Goal: Transaction & Acquisition: Subscribe to service/newsletter

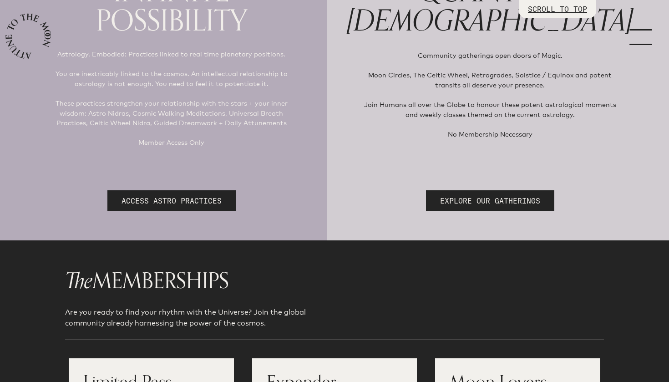
scroll to position [163, 0]
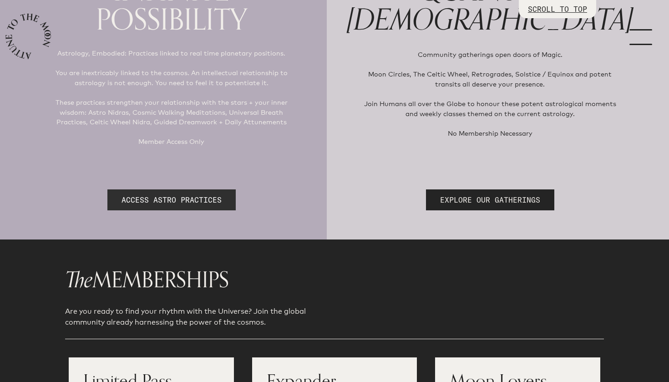
click at [214, 200] on link "ACCESS ASTRO PRACTICES" at bounding box center [171, 199] width 128 height 21
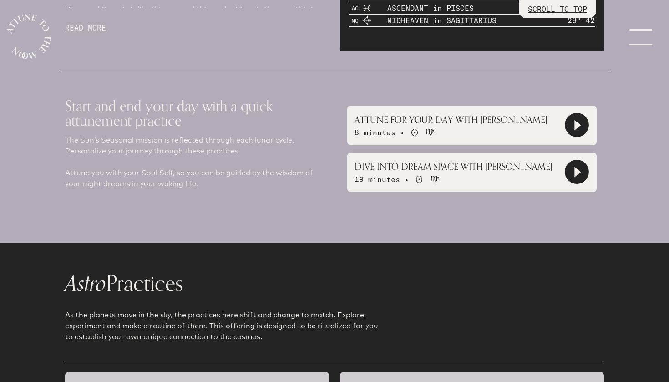
scroll to position [658, 0]
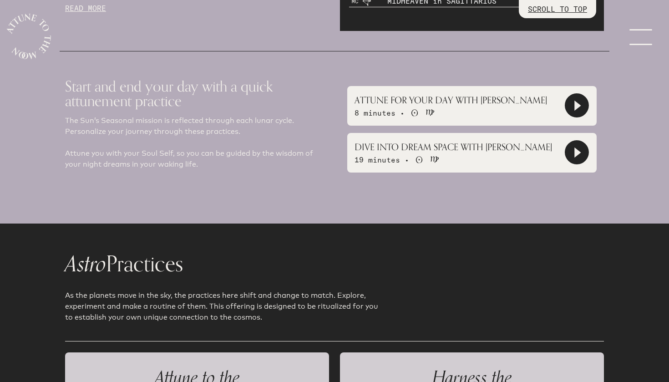
click at [575, 104] on icon at bounding box center [578, 106] width 6 height 10
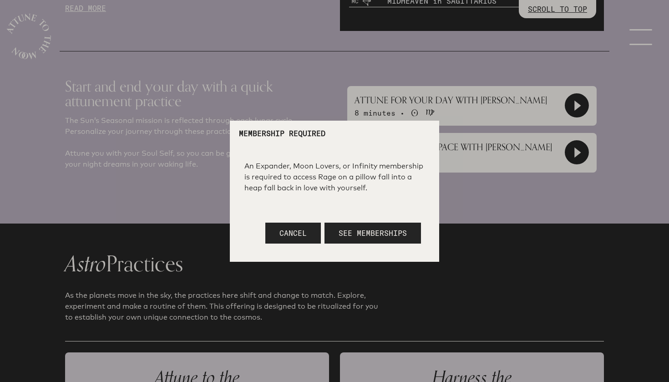
click at [485, 212] on div at bounding box center [334, 191] width 669 height 382
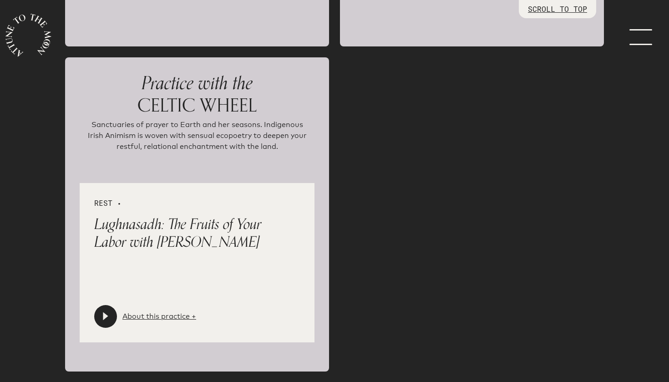
scroll to position [1925, 0]
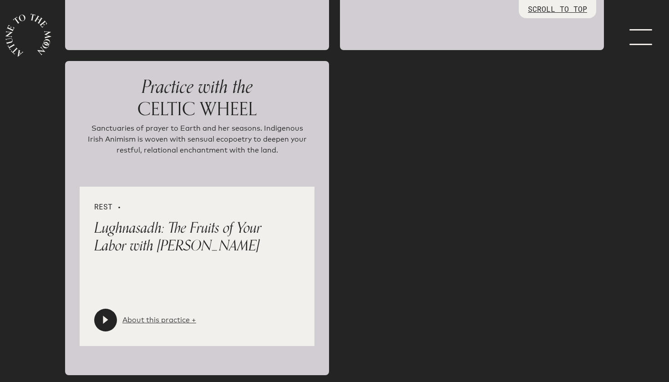
click at [158, 322] on link "About this practice +" at bounding box center [159, 320] width 74 height 11
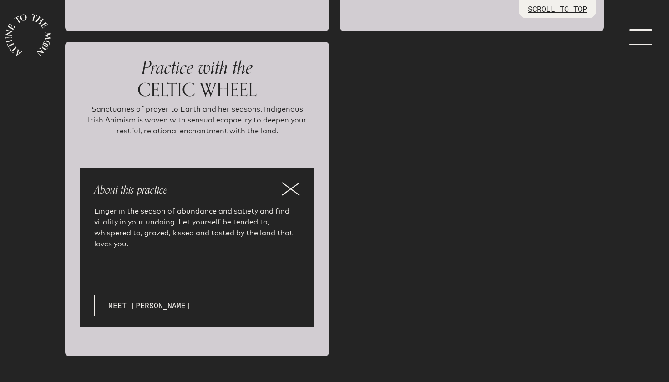
scroll to position [1947, 0]
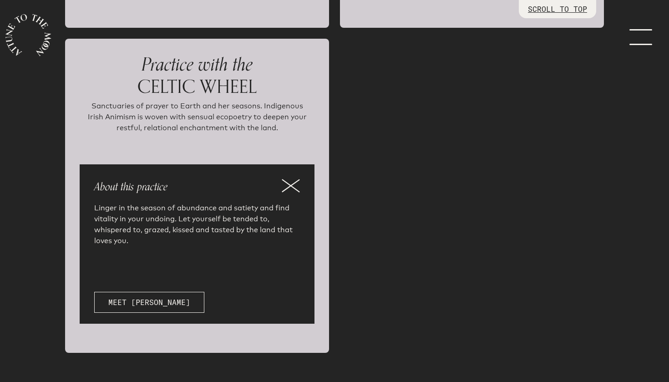
click at [295, 184] on icon at bounding box center [290, 186] width 17 height 12
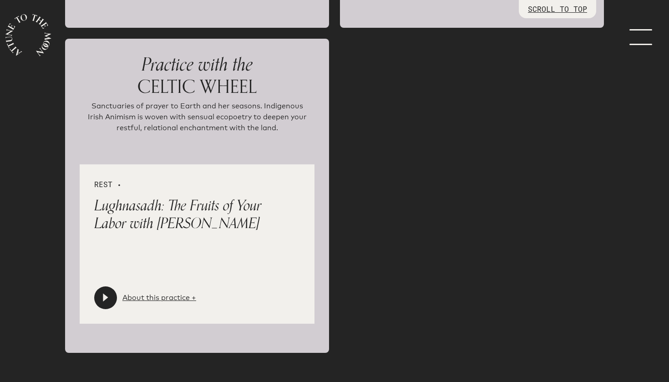
click at [109, 300] on icon at bounding box center [105, 297] width 9 height 9
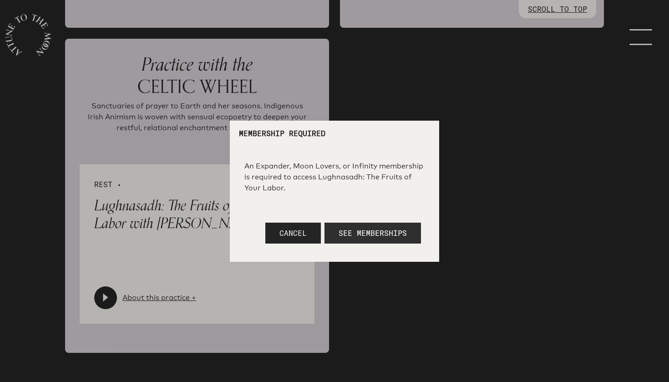
click at [366, 231] on span "See Memberships" at bounding box center [373, 233] width 68 height 9
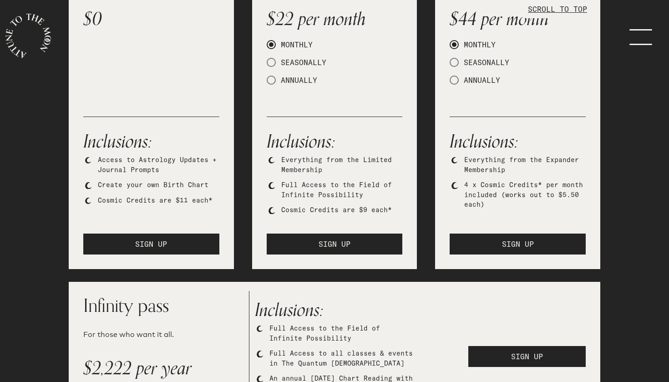
scroll to position [231, 0]
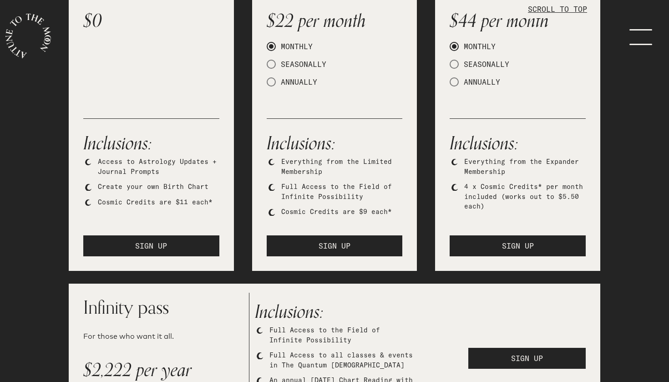
click at [324, 176] on ul "Everything from the Limited Membership Full Access to the Field of Infinite Pos…" at bounding box center [335, 187] width 136 height 60
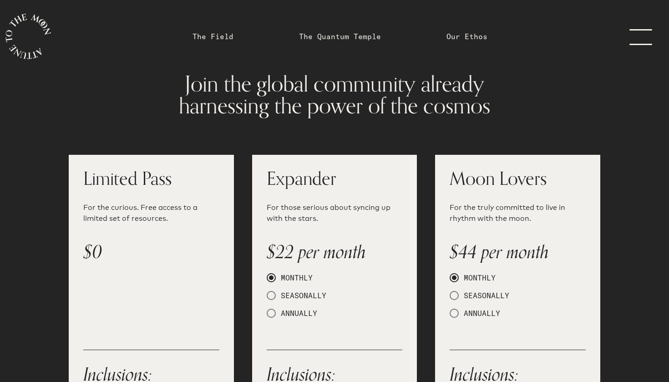
scroll to position [0, 0]
click at [643, 29] on link "menu" at bounding box center [647, 36] width 46 height 73
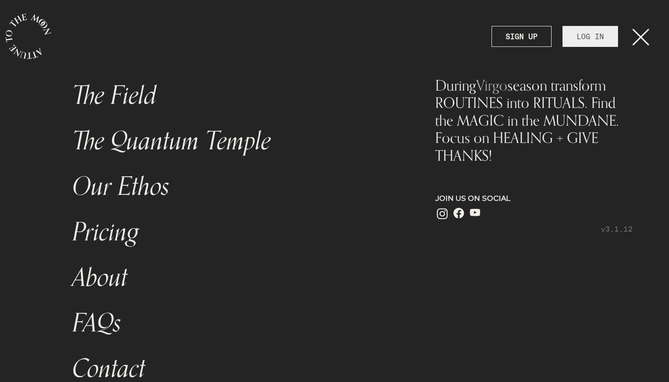
click at [592, 39] on link "LOG IN" at bounding box center [591, 36] width 56 height 21
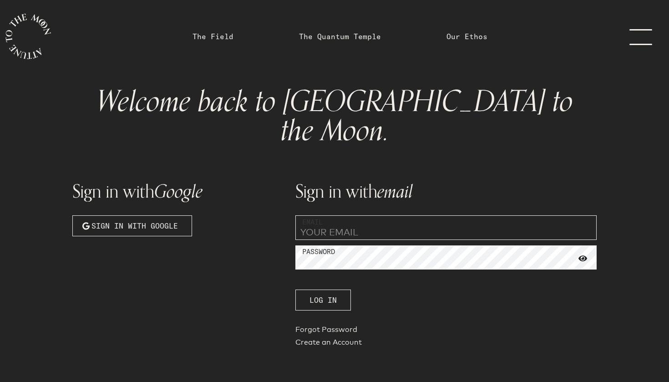
type input "[EMAIL_ADDRESS][DOMAIN_NAME]"
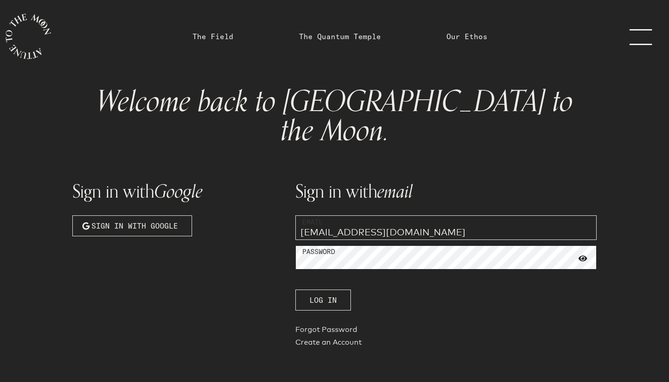
click at [323, 290] on button "Log In" at bounding box center [323, 300] width 56 height 21
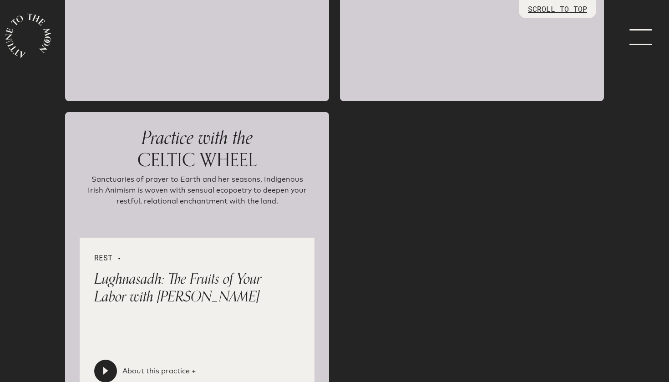
scroll to position [2081, 0]
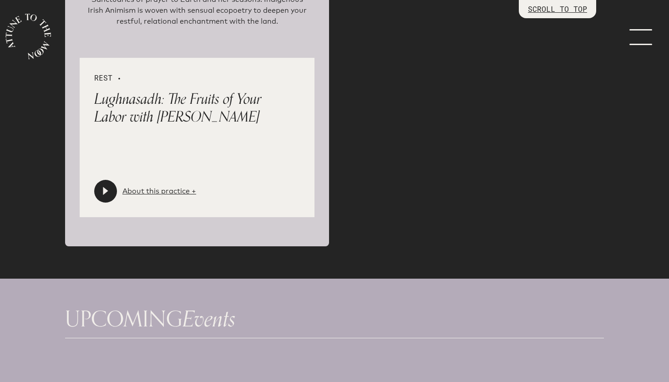
click at [104, 189] on icon at bounding box center [105, 191] width 5 height 8
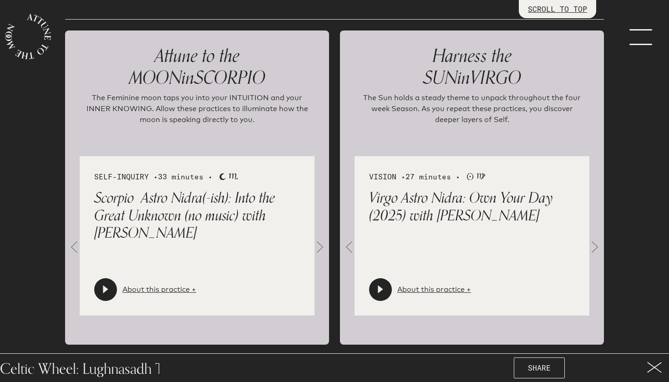
scroll to position [1003, 0]
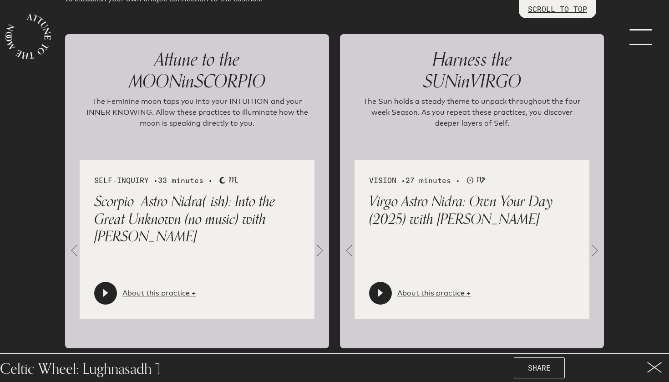
click at [378, 296] on icon at bounding box center [380, 293] width 5 height 8
